Goal: Task Accomplishment & Management: Manage account settings

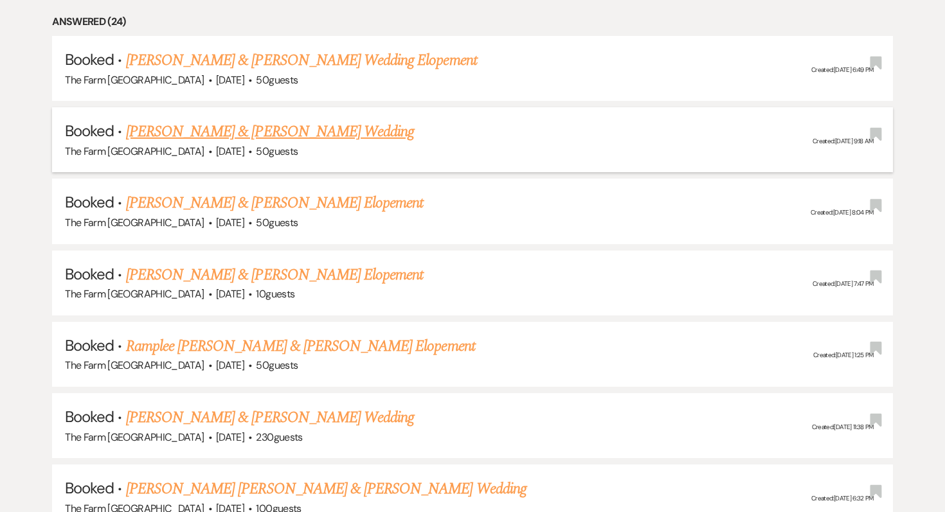
scroll to position [621, 0]
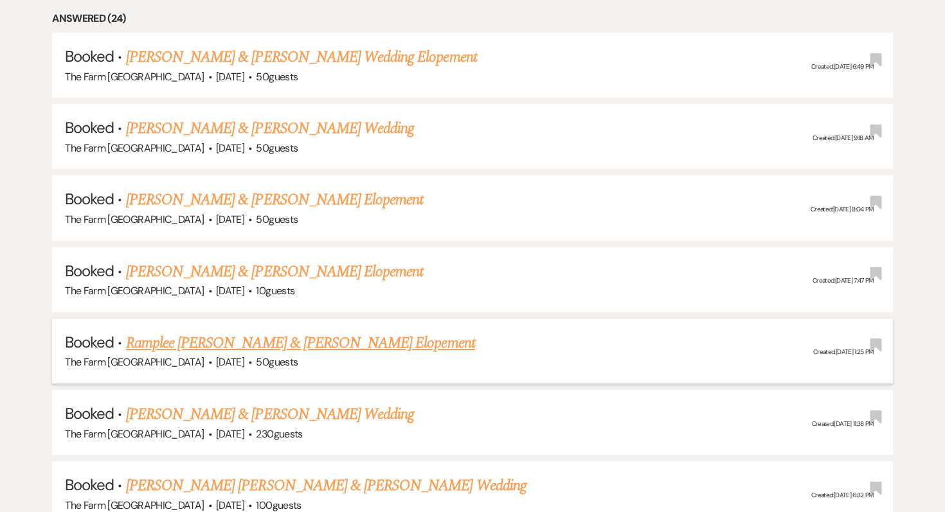
click at [263, 337] on link "Ramplee [PERSON_NAME] & [PERSON_NAME] Elopement" at bounding box center [300, 343] width 349 height 23
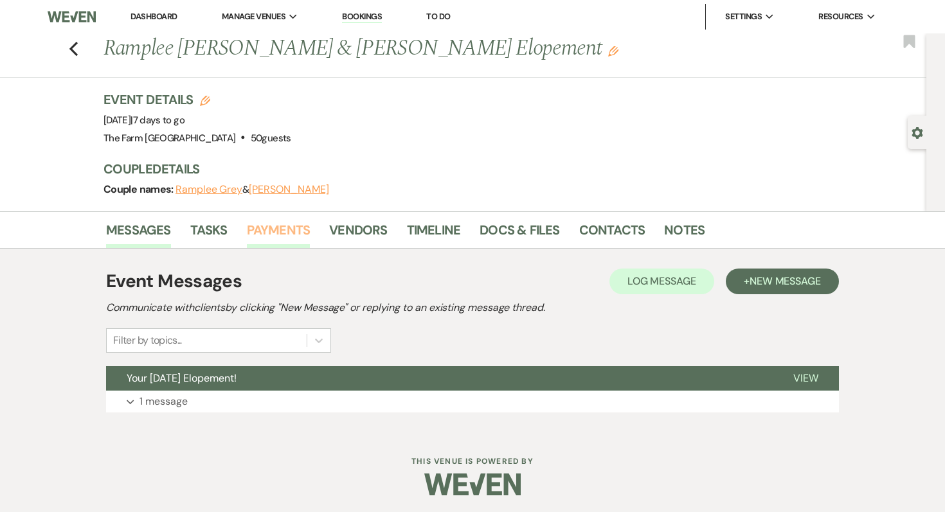
click at [270, 228] on link "Payments" at bounding box center [279, 234] width 64 height 28
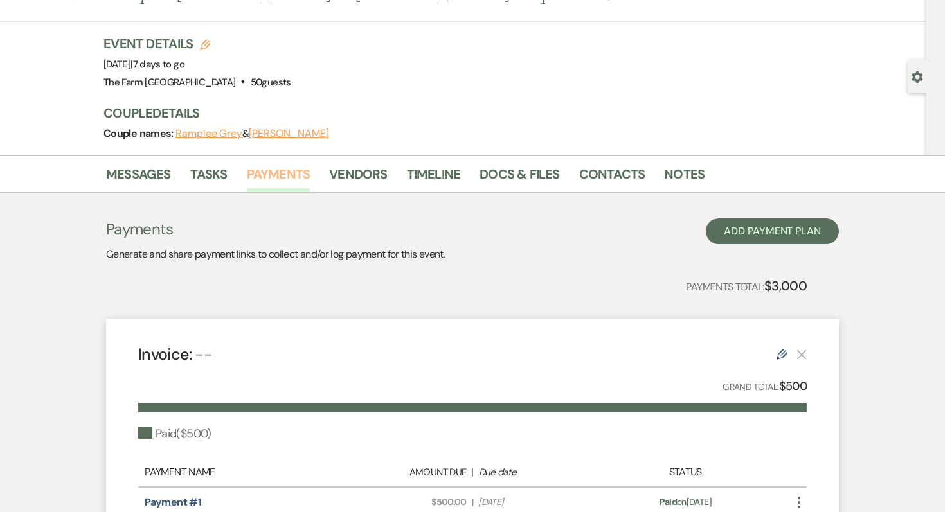
scroll to position [64, 0]
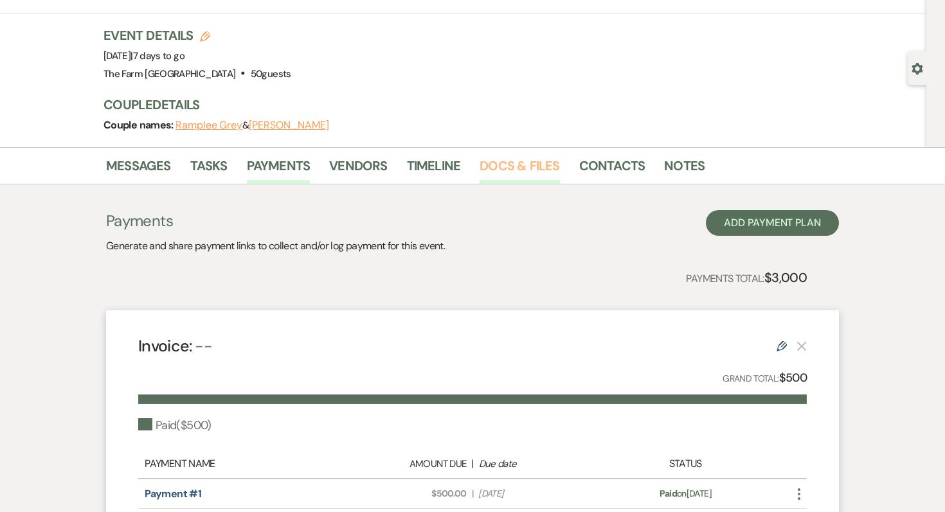
click at [533, 164] on link "Docs & Files" at bounding box center [520, 170] width 80 height 28
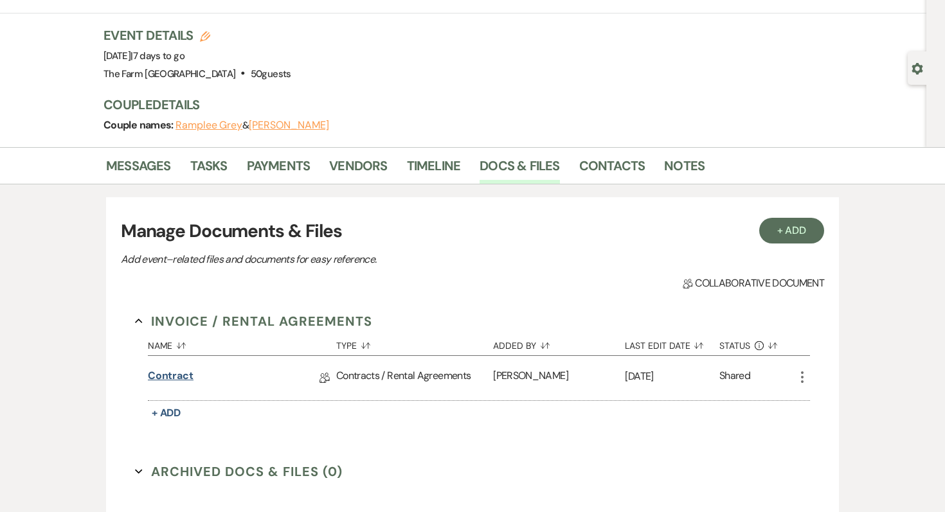
click at [169, 369] on link "Contract" at bounding box center [171, 378] width 46 height 20
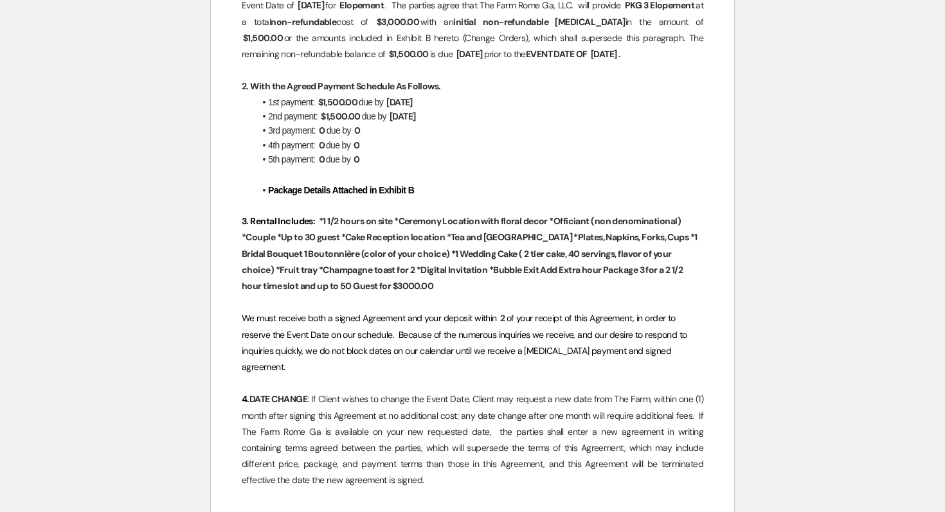
scroll to position [404, 0]
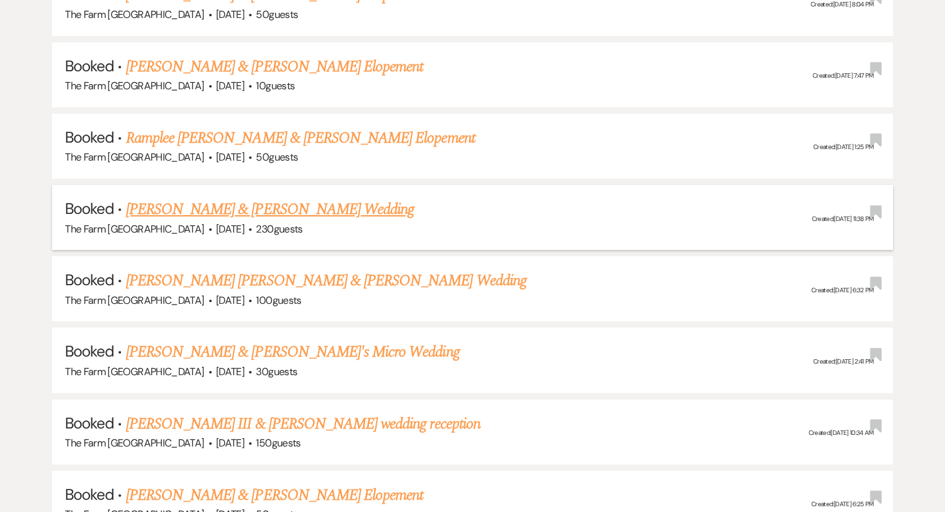
scroll to position [827, 0]
click at [240, 71] on link "[PERSON_NAME] & [PERSON_NAME] Elopement" at bounding box center [275, 66] width 298 height 23
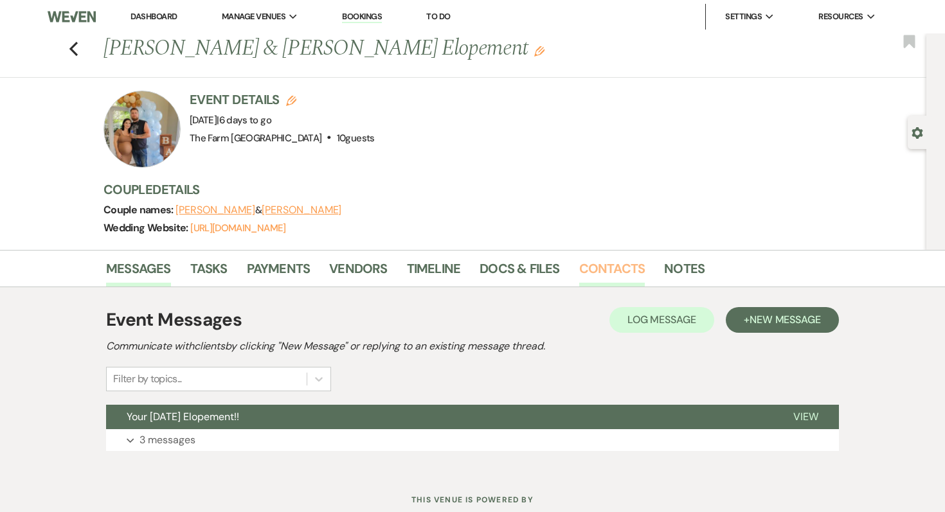
click at [621, 270] on link "Contacts" at bounding box center [612, 272] width 66 height 28
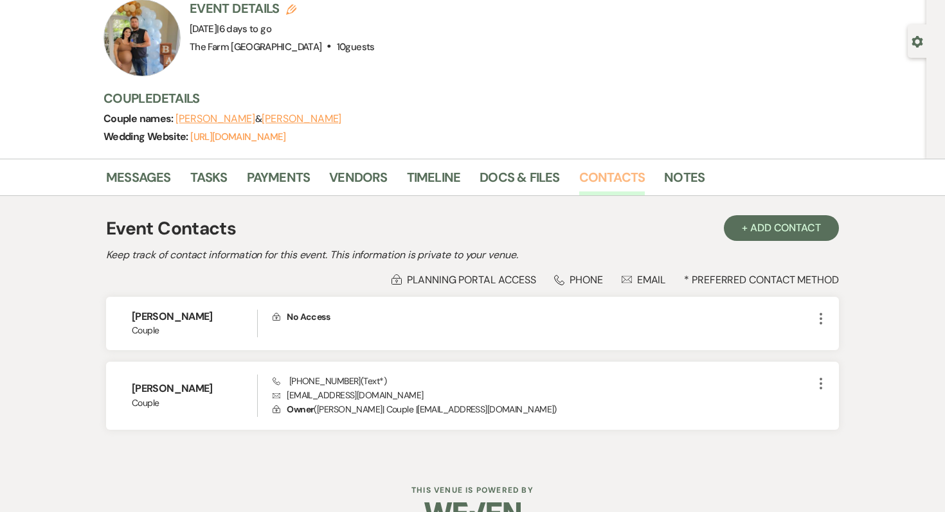
scroll to position [122, 0]
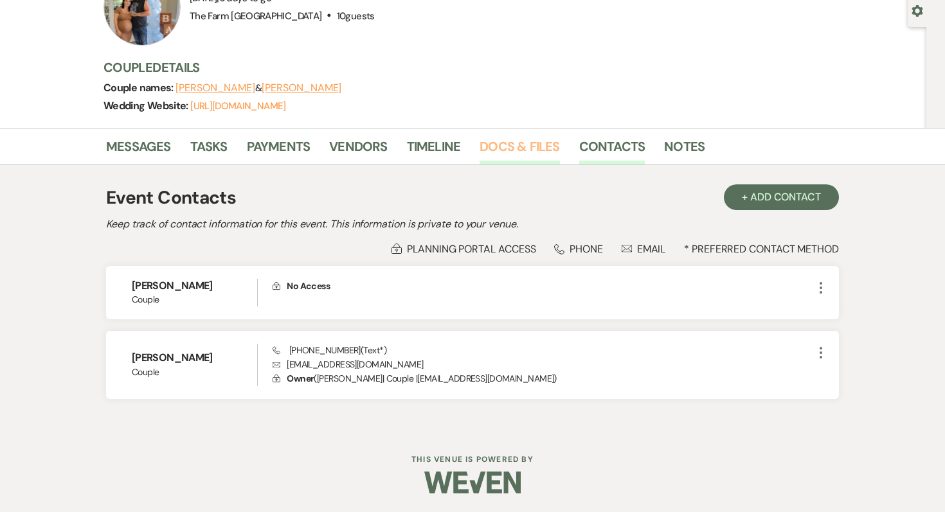
click at [498, 145] on link "Docs & Files" at bounding box center [520, 150] width 80 height 28
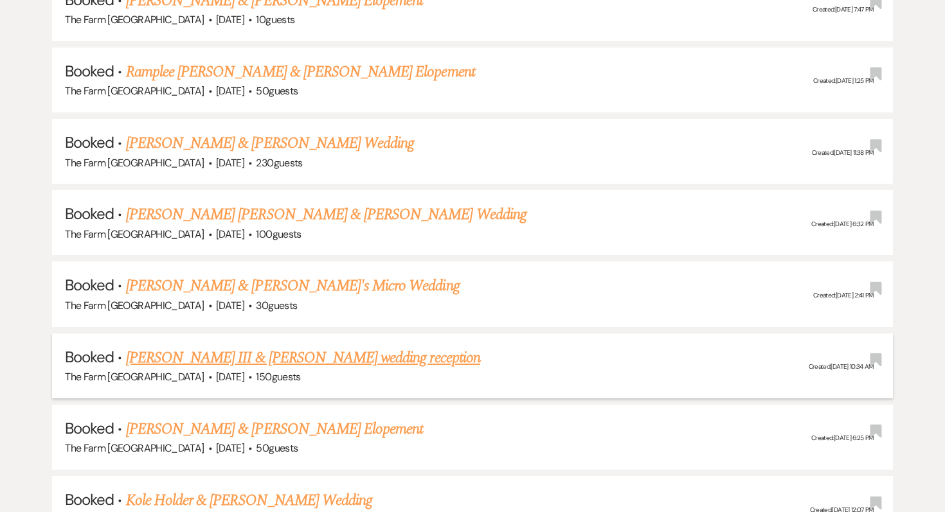
scroll to position [896, 0]
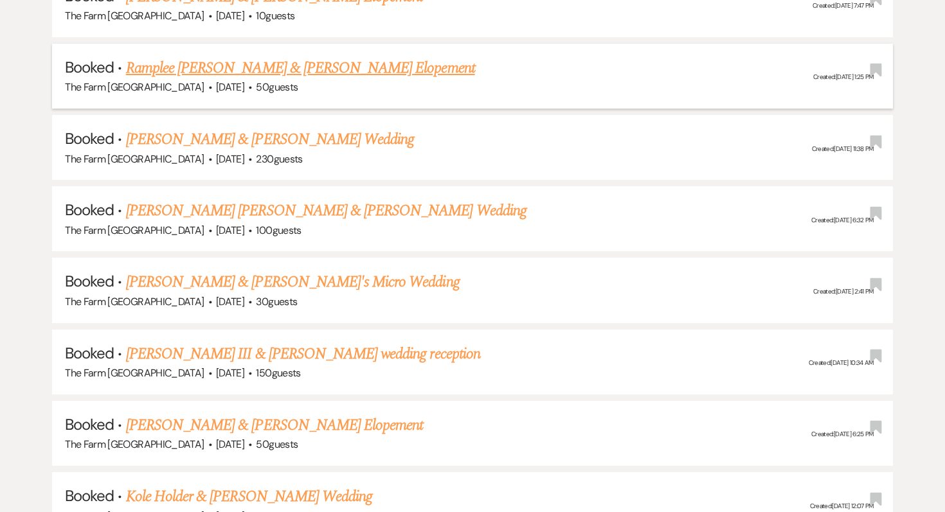
click at [238, 79] on div "The Farm [GEOGRAPHIC_DATA] · [DATE] · 50 guests" at bounding box center [472, 87] width 815 height 17
click at [238, 60] on link "Ramplee [PERSON_NAME] & [PERSON_NAME] Elopement" at bounding box center [300, 68] width 349 height 23
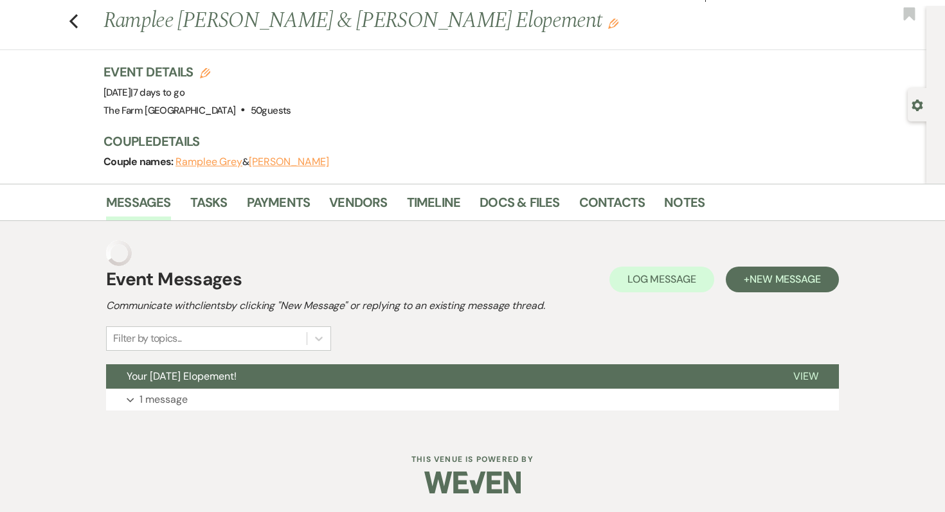
scroll to position [2, 0]
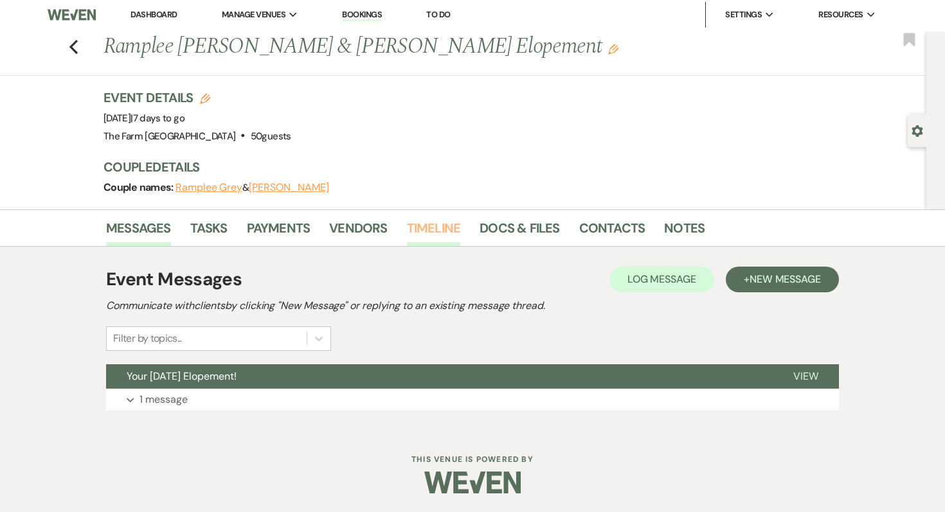
click at [430, 220] on link "Timeline" at bounding box center [434, 232] width 54 height 28
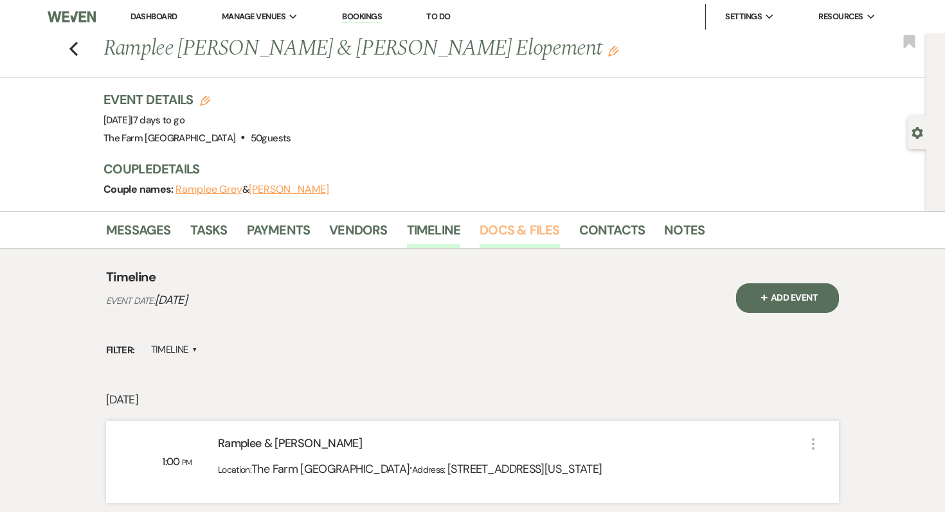
click at [532, 226] on link "Docs & Files" at bounding box center [520, 234] width 80 height 28
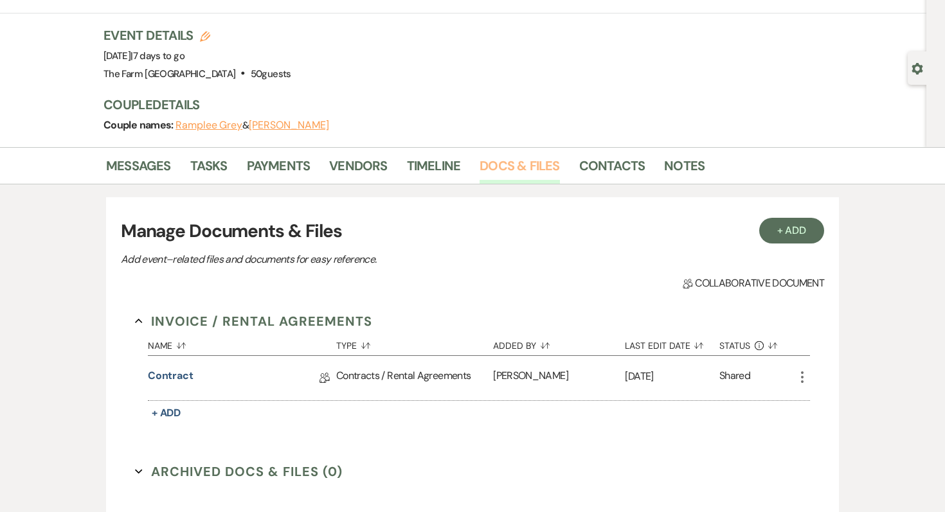
scroll to position [70, 0]
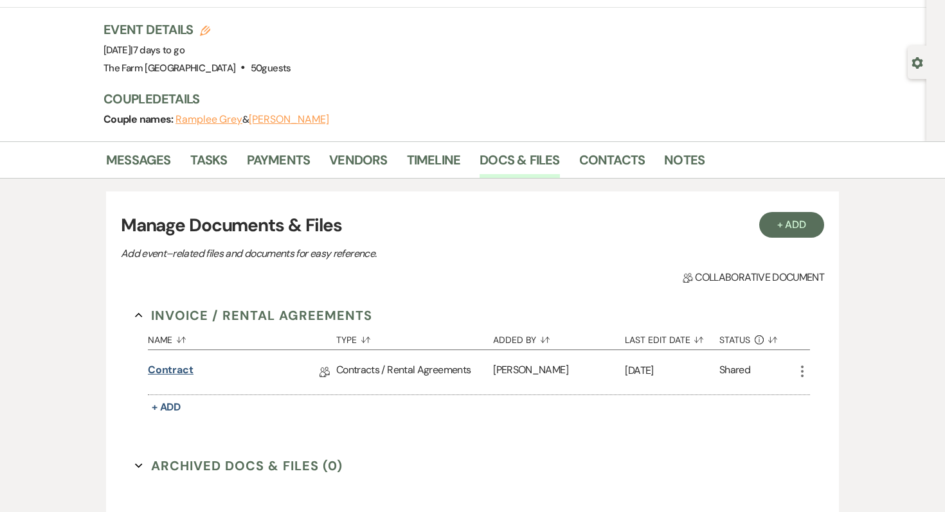
click at [154, 366] on link "Contract" at bounding box center [171, 373] width 46 height 20
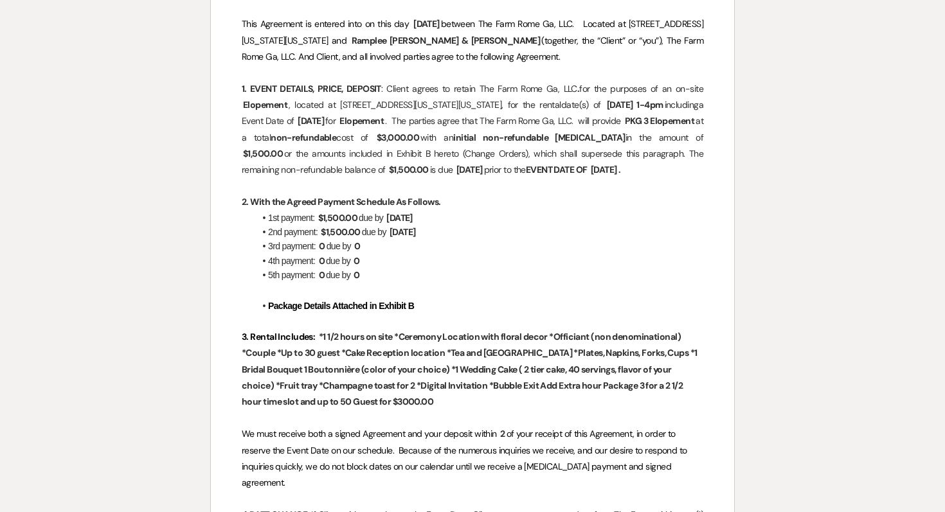
scroll to position [287, 0]
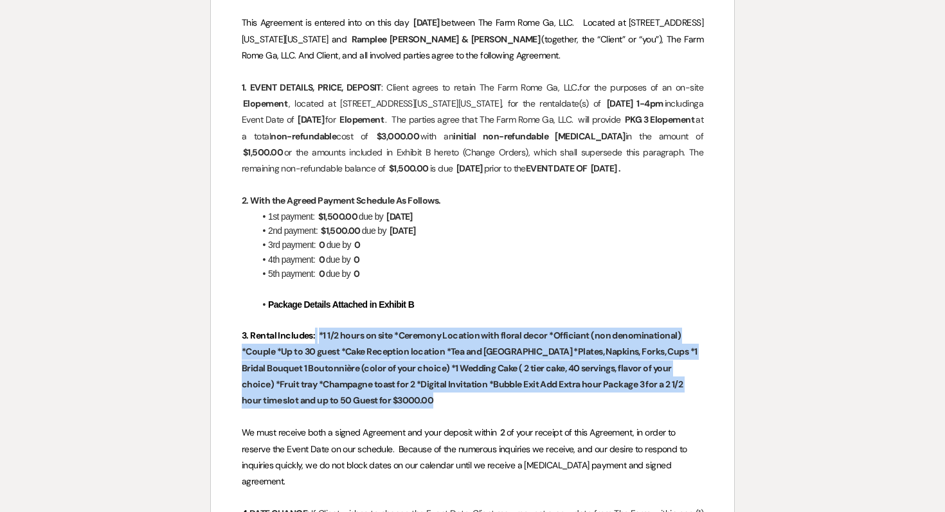
click at [505, 408] on span "*1 1/2 hours on site *Ceremony Location with floral decor *Officiant (non denom…" at bounding box center [470, 368] width 456 height 80
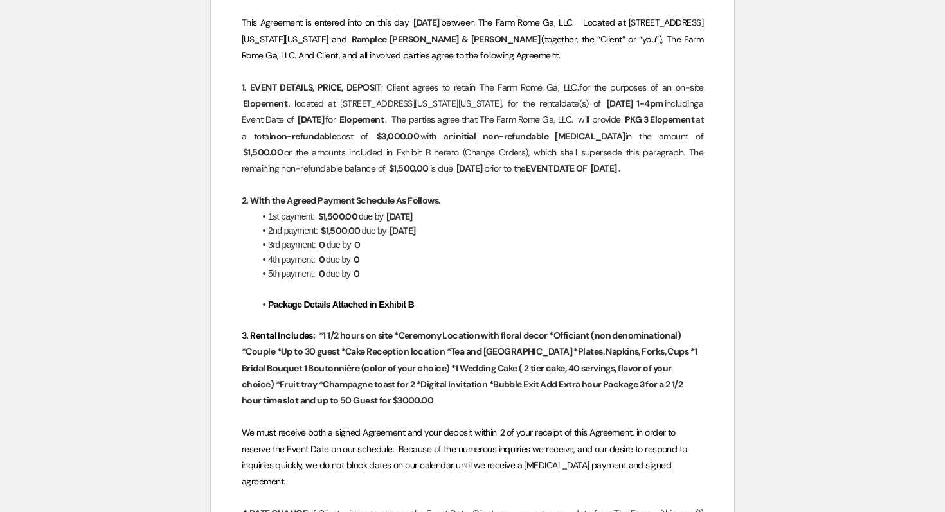
click at [505, 425] on p at bounding box center [473, 417] width 462 height 16
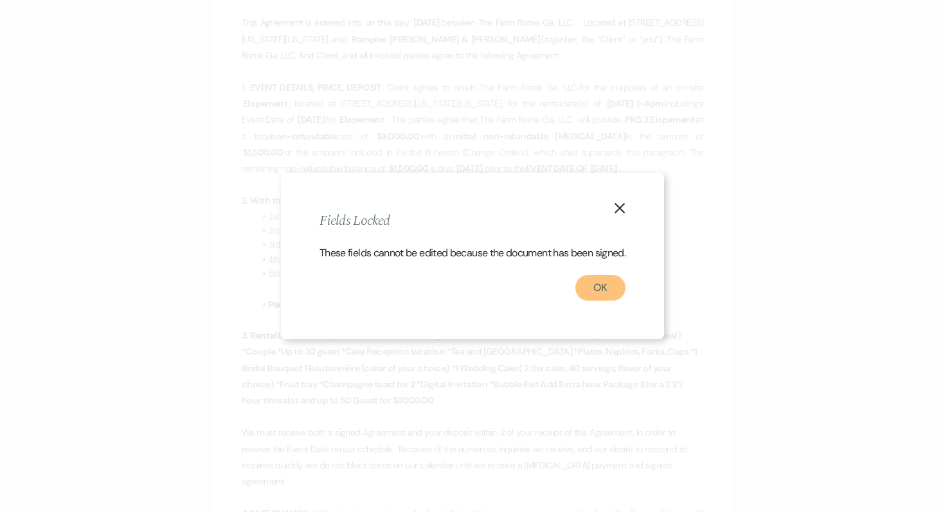
click at [605, 294] on button "OK" at bounding box center [600, 288] width 50 height 26
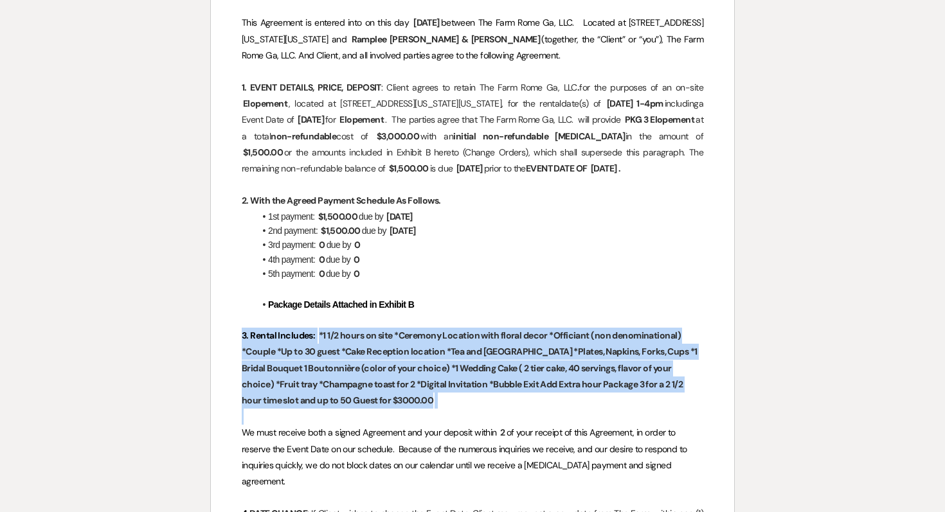
drag, startPoint x: 244, startPoint y: 354, endPoint x: 519, endPoint y: 438, distance: 287.7
copy p "3. Rental Includes: ﻿ *1 1/2 hours on site *Ceremony Location with floral decor…"
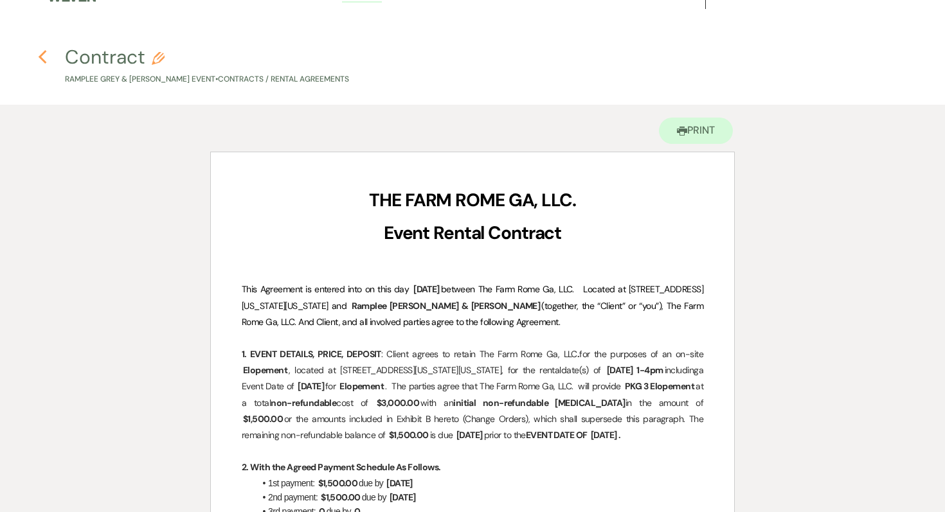
scroll to position [0, 0]
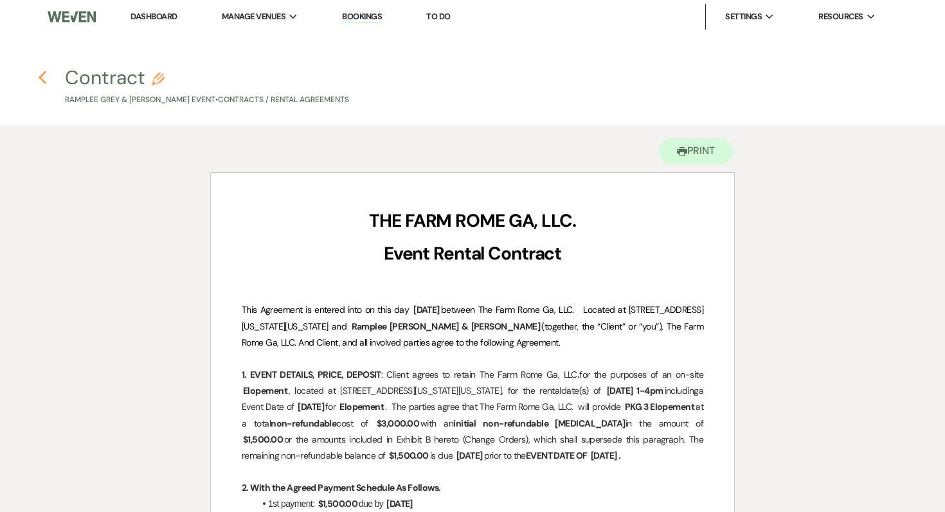
click at [38, 69] on button "Previous" at bounding box center [43, 77] width 10 height 17
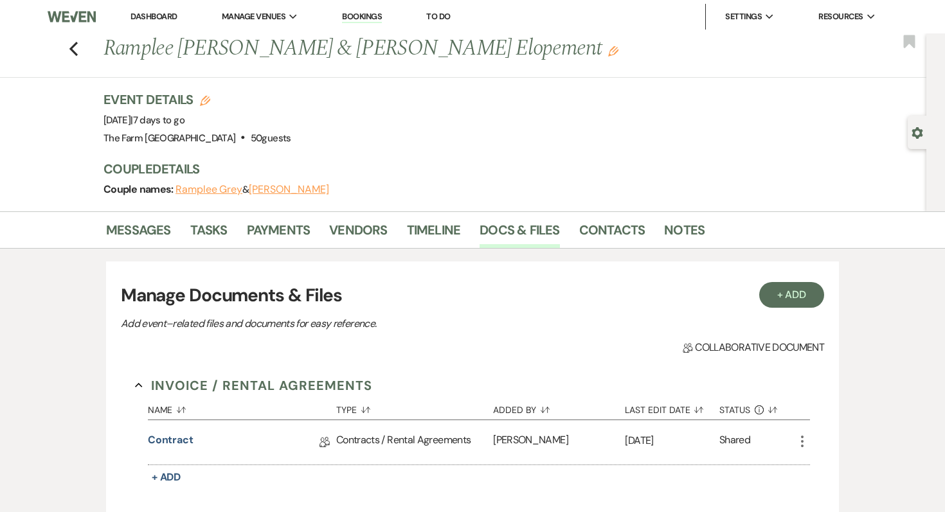
click at [65, 46] on div "Previous Ramplee [PERSON_NAME] & [PERSON_NAME] Elopement Edit Bookmark" at bounding box center [460, 55] width 933 height 44
click at [69, 49] on icon "Previous" at bounding box center [74, 48] width 10 height 15
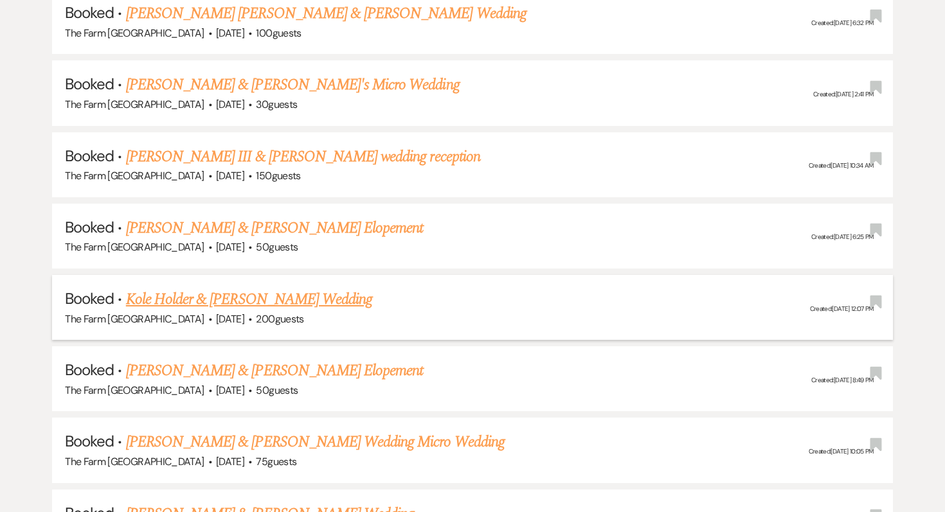
scroll to position [1088, 0]
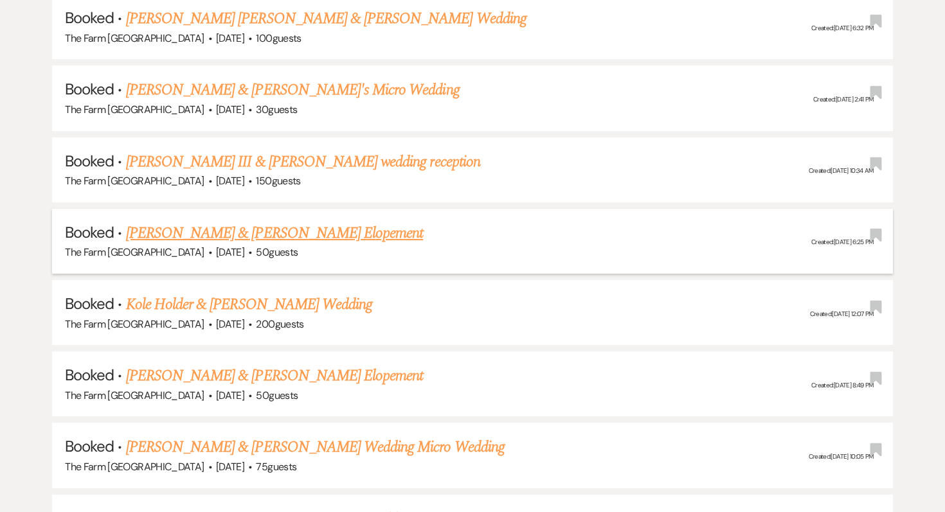
click at [206, 231] on link "[PERSON_NAME] & [PERSON_NAME] Elopement" at bounding box center [275, 233] width 298 height 23
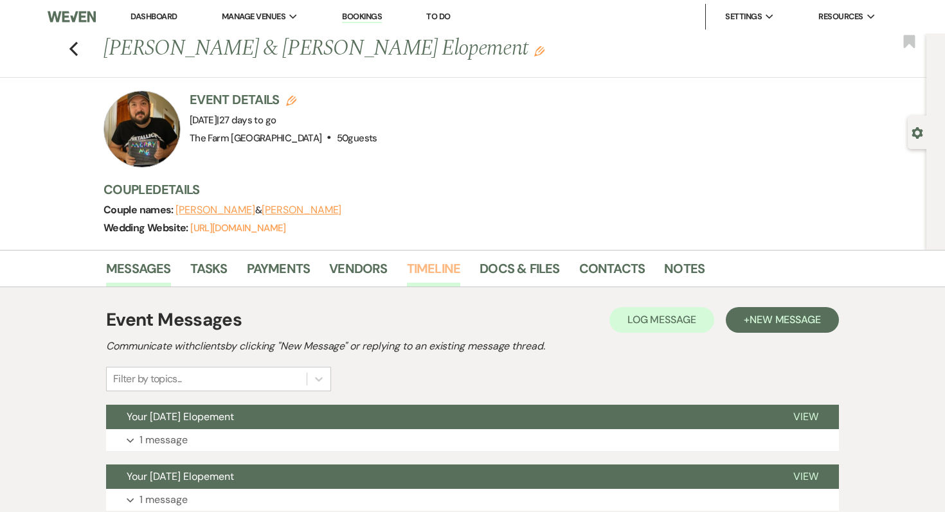
click at [447, 269] on link "Timeline" at bounding box center [434, 272] width 54 height 28
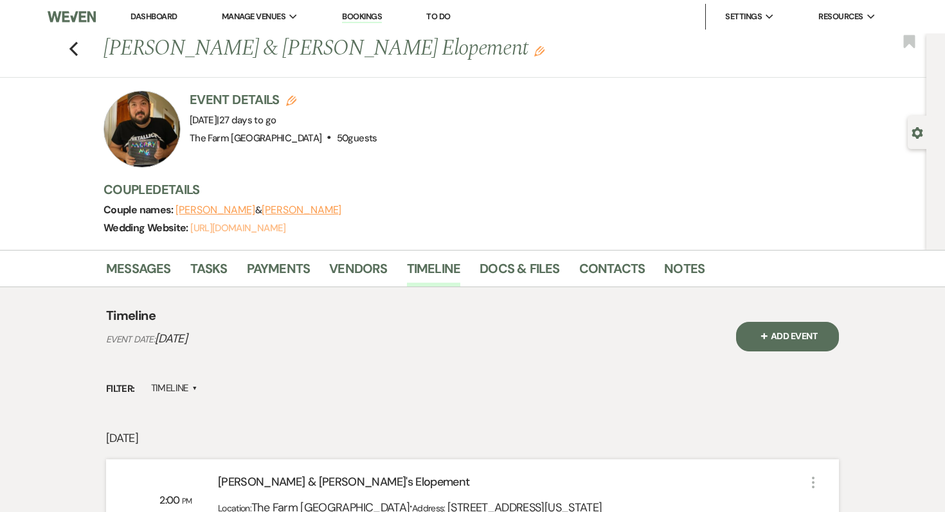
click at [259, 231] on link "[URL][DOMAIN_NAME]" at bounding box center [237, 228] width 95 height 13
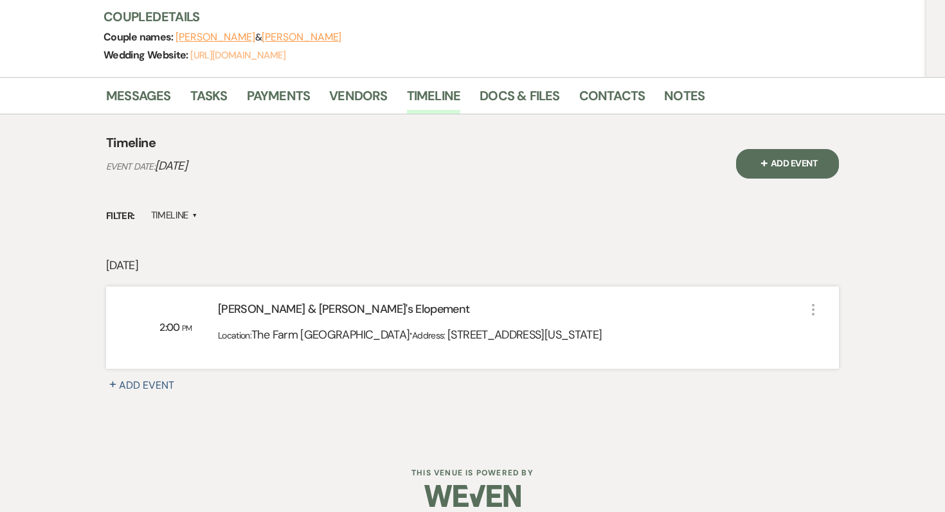
scroll to position [187, 0]
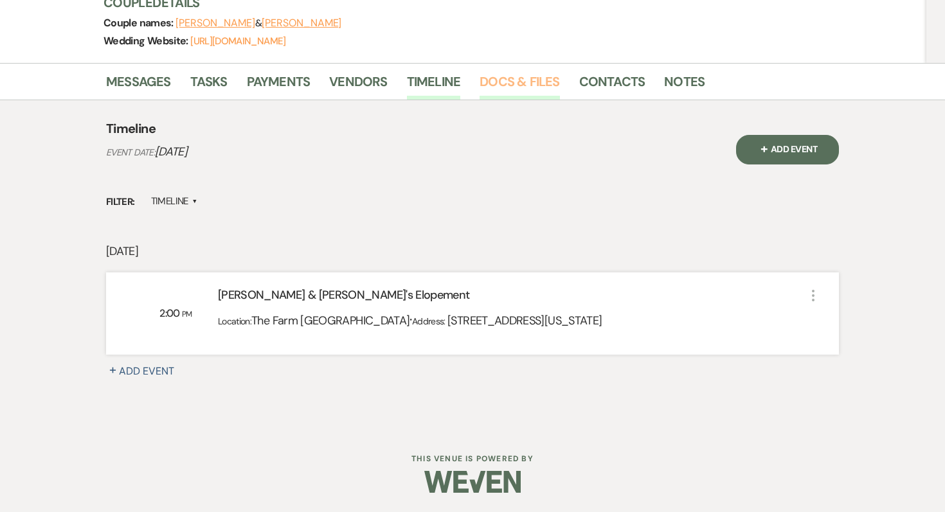
click at [522, 88] on link "Docs & Files" at bounding box center [520, 85] width 80 height 28
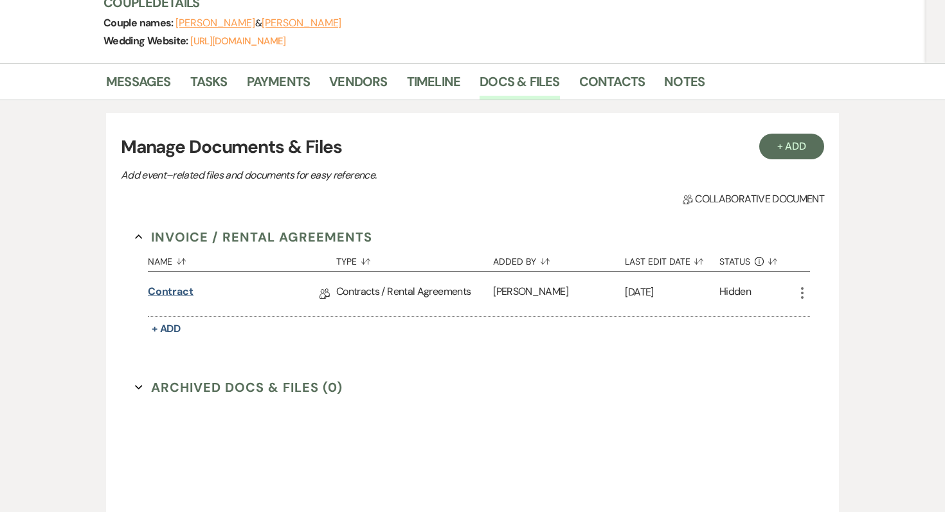
click at [170, 297] on link "Contract" at bounding box center [171, 294] width 46 height 20
